Goal: Information Seeking & Learning: Check status

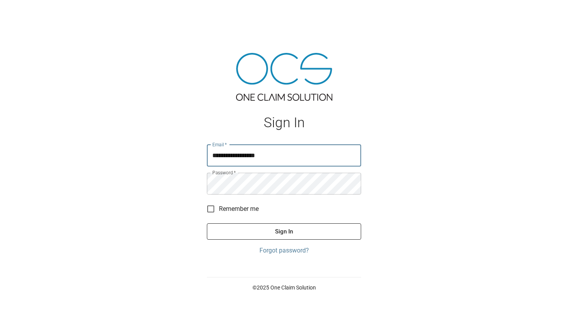
type input "**********"
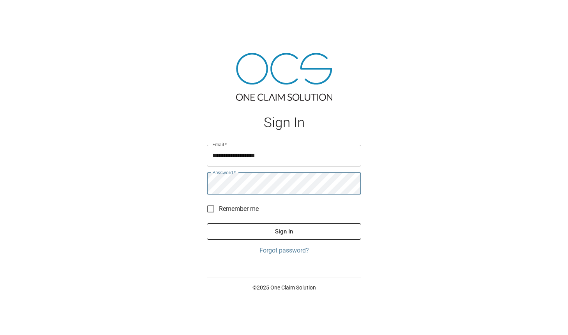
click at [288, 231] on button "Sign In" at bounding box center [284, 232] width 154 height 16
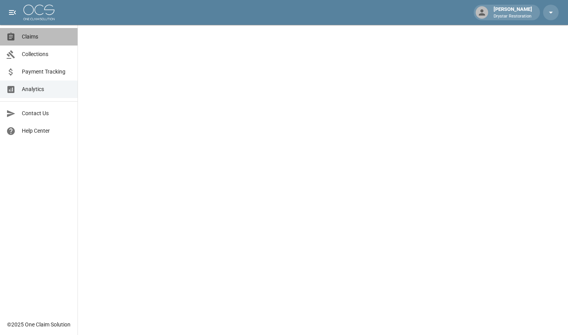
click at [22, 42] on link "Claims" at bounding box center [39, 37] width 78 height 18
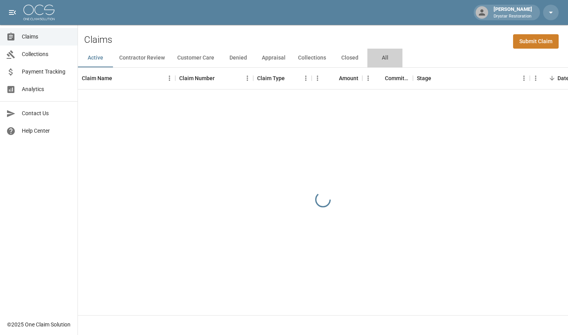
click at [393, 58] on button "All" at bounding box center [384, 58] width 35 height 19
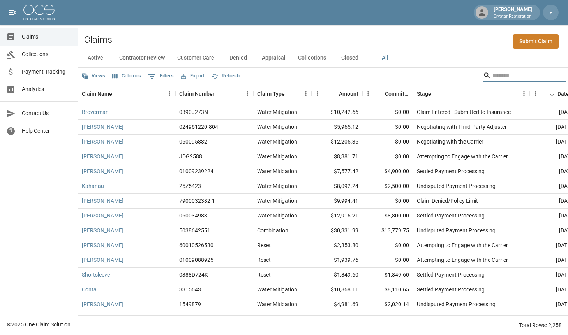
click at [492, 71] on input "Search" at bounding box center [523, 75] width 62 height 12
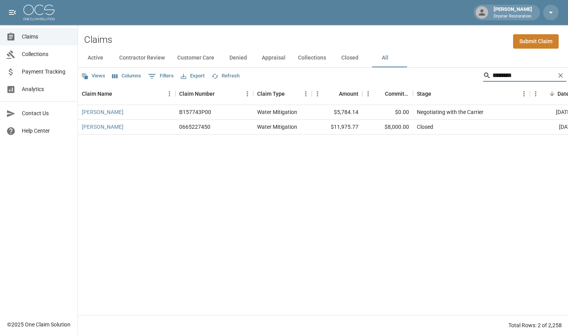
type input "********"
click at [81, 113] on div "[PERSON_NAME]" at bounding box center [126, 112] width 97 height 15
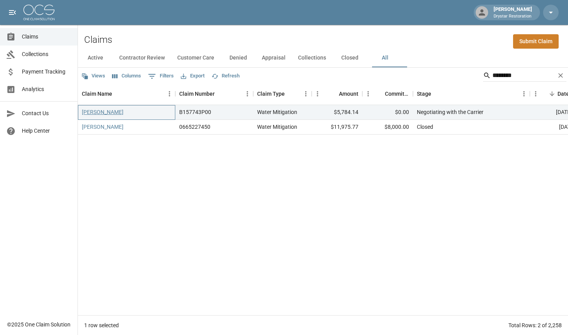
click at [87, 113] on link "[PERSON_NAME]" at bounding box center [103, 112] width 42 height 8
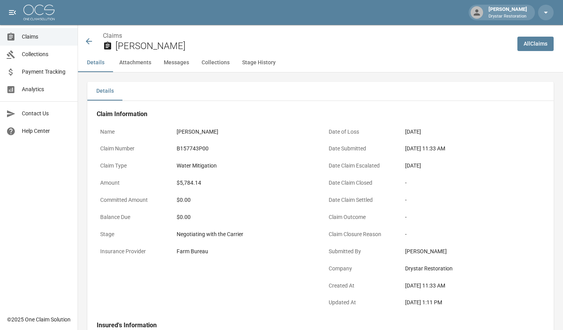
click at [238, 138] on div "[PERSON_NAME]" at bounding box center [244, 131] width 143 height 15
click at [198, 148] on div "B157743P00" at bounding box center [245, 149] width 136 height 8
click at [215, 148] on div "B157743P00" at bounding box center [245, 149] width 136 height 8
click at [200, 145] on div "B157743P00" at bounding box center [245, 149] width 136 height 8
click at [190, 152] on div "B157743P00" at bounding box center [245, 149] width 136 height 8
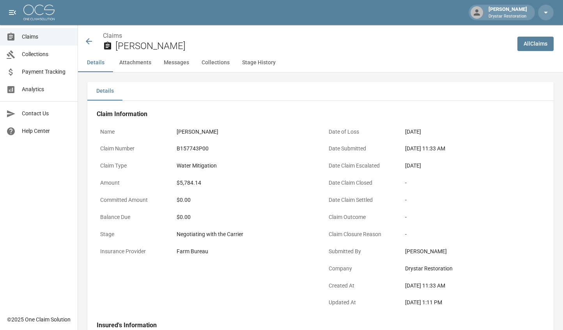
click at [202, 150] on div "B157743P00" at bounding box center [245, 149] width 136 height 8
click at [45, 41] on link "Claims" at bounding box center [39, 37] width 78 height 18
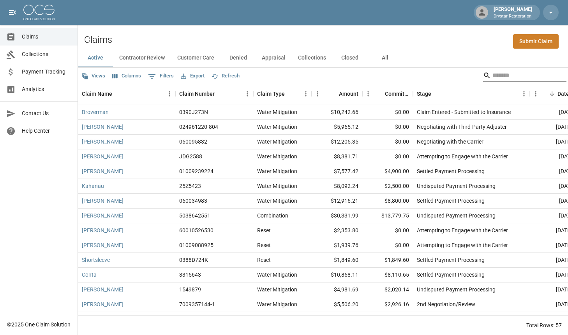
click at [496, 73] on input "Search" at bounding box center [523, 75] width 62 height 12
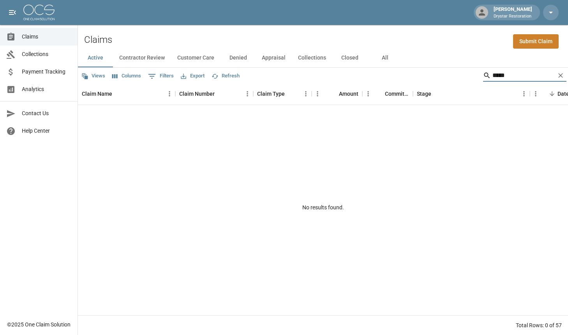
type input "*****"
click at [480, 152] on div "No results found." at bounding box center [323, 207] width 490 height 205
